Goal: Task Accomplishment & Management: Complete application form

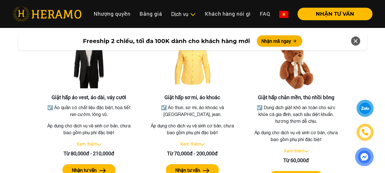
scroll to position [1099, 0]
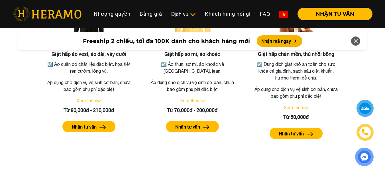
drag, startPoint x: 387, startPoint y: 8, endPoint x: 399, endPoint y: 58, distance: 52.0
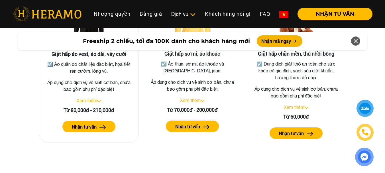
click at [95, 98] on link "Xem thêm" at bounding box center [87, 100] width 21 height 5
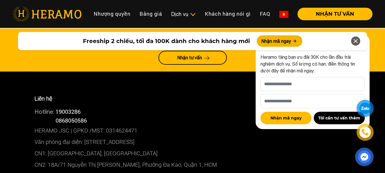
scroll to position [3113, 0]
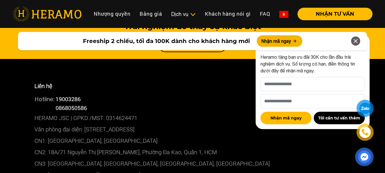
click at [127, 146] on p "CN2: 18A/71 Nguyễn Thị [PERSON_NAME], Phường Đa Kao, Quận 1, HCM" at bounding box center [192, 151] width 316 height 11
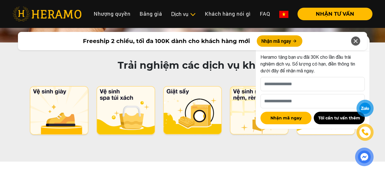
scroll to position [2886, 0]
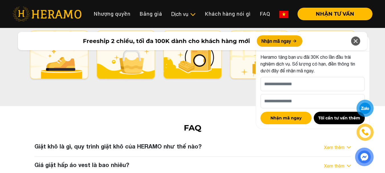
click at [168, 161] on div "Giá giặt hấp áo vest là bao nhiêu? Xem thêm" at bounding box center [192, 165] width 316 height 9
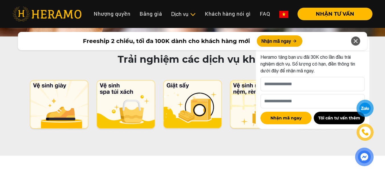
scroll to position [2831, 0]
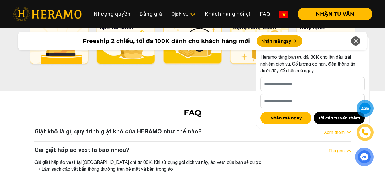
scroll to position [2911, 0]
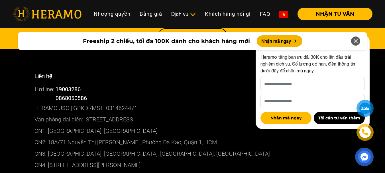
scroll to position [3168, 0]
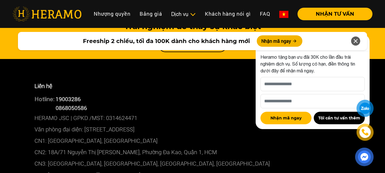
click at [121, 158] on p "CN3: [GEOGRAPHIC_DATA], [GEOGRAPHIC_DATA], [GEOGRAPHIC_DATA], [GEOGRAPHIC_DATA]" at bounding box center [192, 163] width 316 height 11
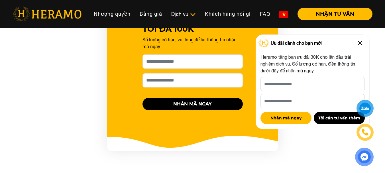
scroll to position [603, 0]
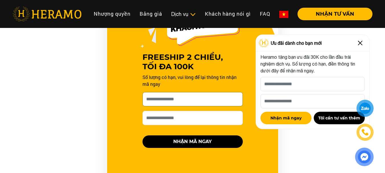
click at [224, 93] on input "[PERSON_NAME] xin tên của bạn nhé *" at bounding box center [192, 99] width 100 height 14
type input "*****"
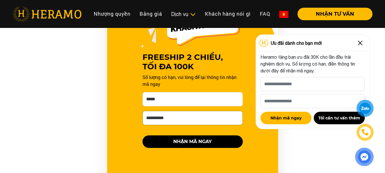
type input "**********"
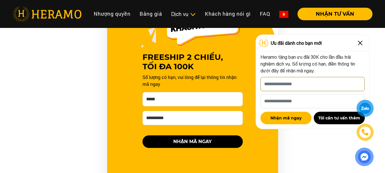
click at [310, 85] on input "[PERSON_NAME] xin tên của bạn nhé *" at bounding box center [312, 84] width 104 height 14
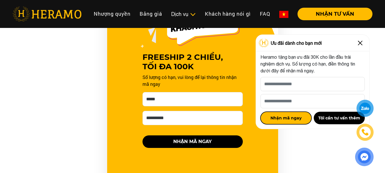
click at [294, 116] on button "Nhận mã ngay" at bounding box center [285, 118] width 51 height 13
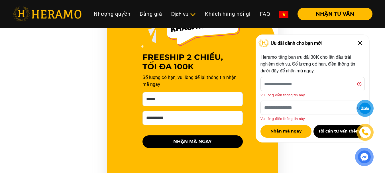
click at [333, 132] on button "Tôi cần tư vấn thêm" at bounding box center [339, 131] width 51 height 13
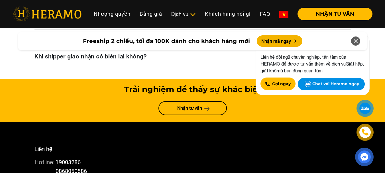
scroll to position [3199, 0]
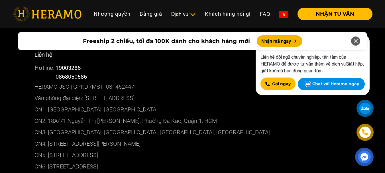
click at [90, 149] on p "CN5: [STREET_ADDRESS]" at bounding box center [192, 154] width 316 height 11
